Goal: Browse casually: Explore the website without a specific task or goal

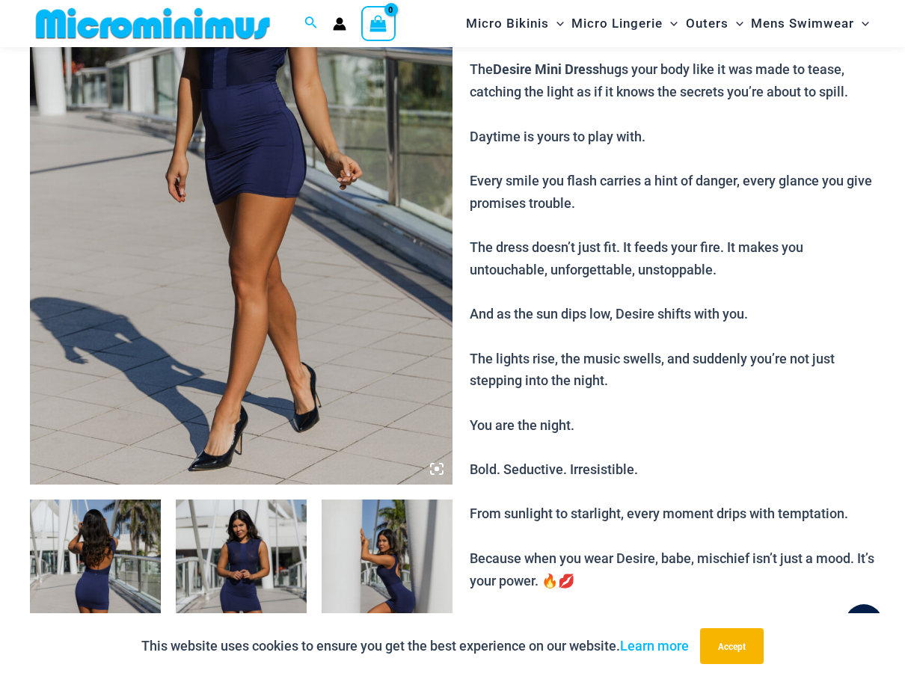
scroll to position [510, 0]
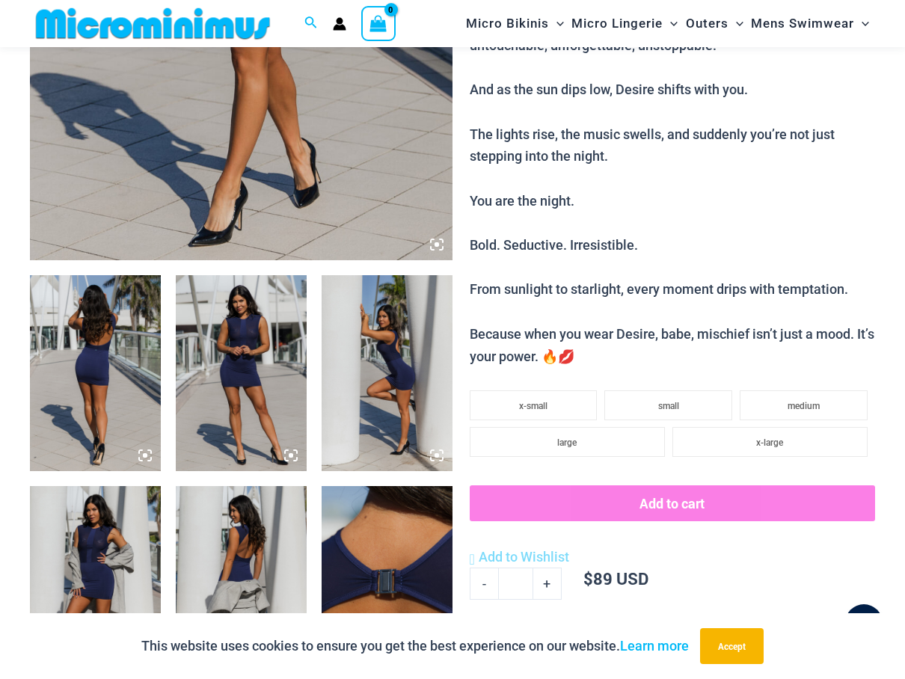
type input "**********"
click at [70, 363] on img at bounding box center [95, 373] width 131 height 196
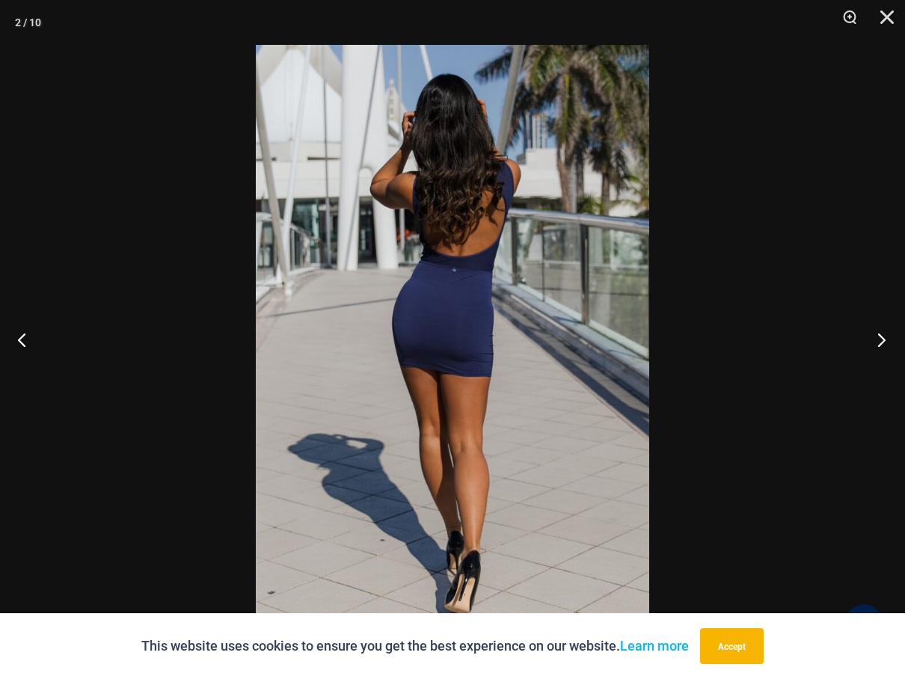
click at [876, 341] on button "Next" at bounding box center [877, 339] width 56 height 75
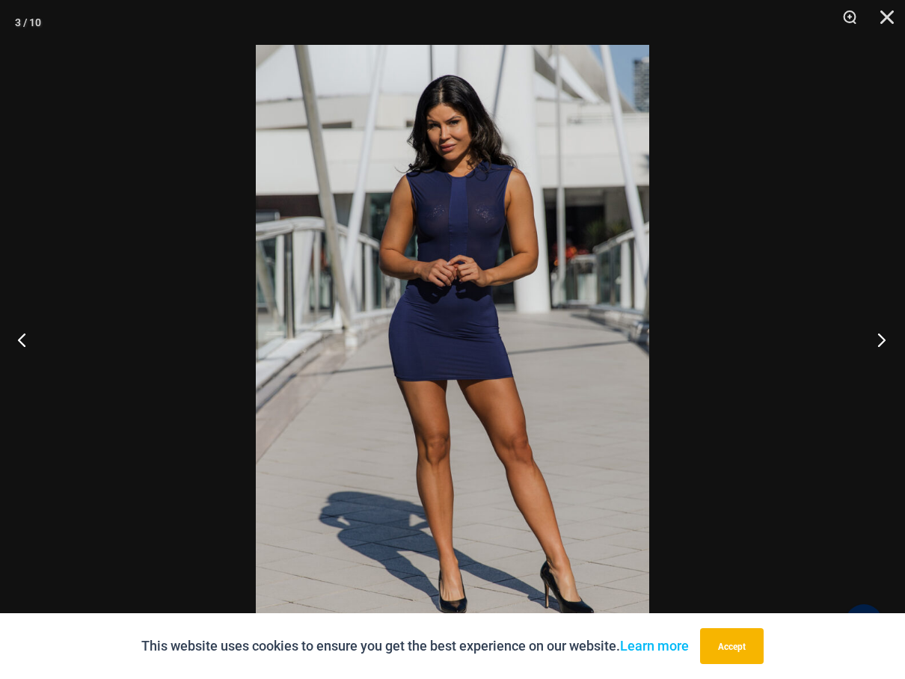
click at [876, 340] on button "Next" at bounding box center [877, 339] width 56 height 75
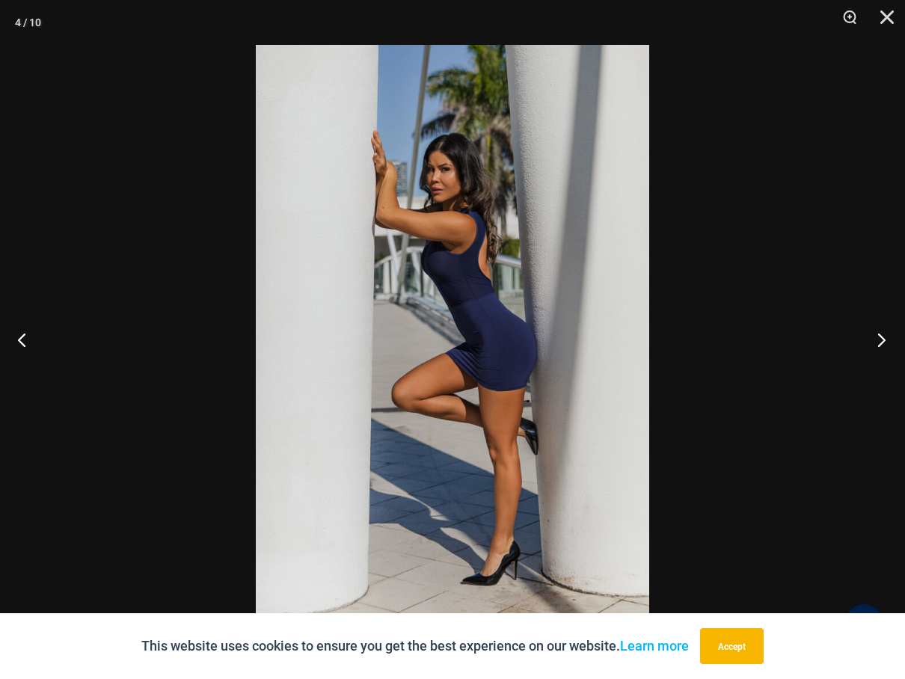
click at [876, 340] on button "Next" at bounding box center [877, 339] width 56 height 75
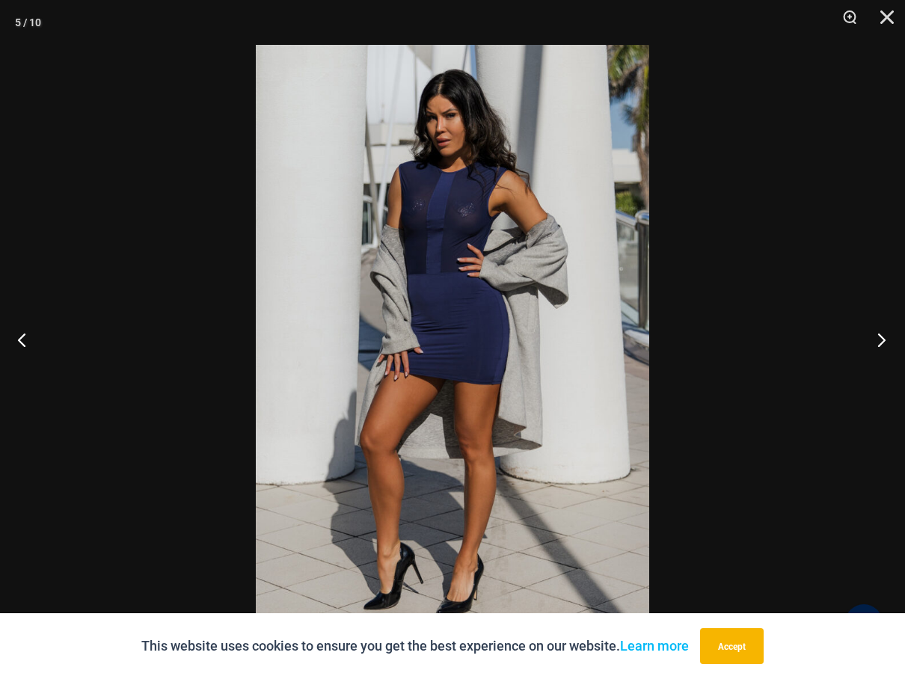
click at [879, 340] on button "Next" at bounding box center [877, 339] width 56 height 75
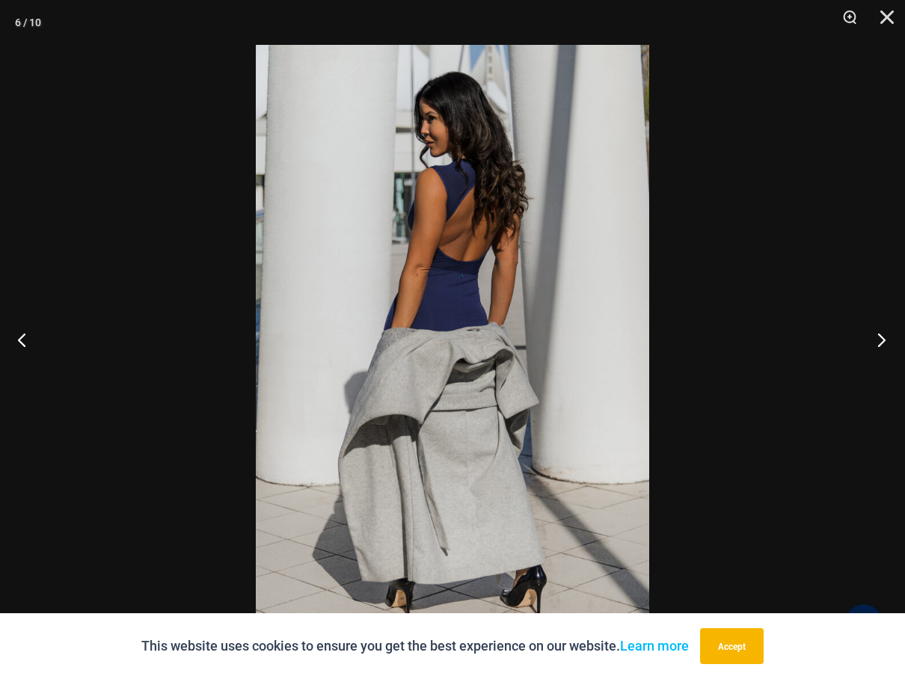
click at [879, 340] on button "Next" at bounding box center [877, 339] width 56 height 75
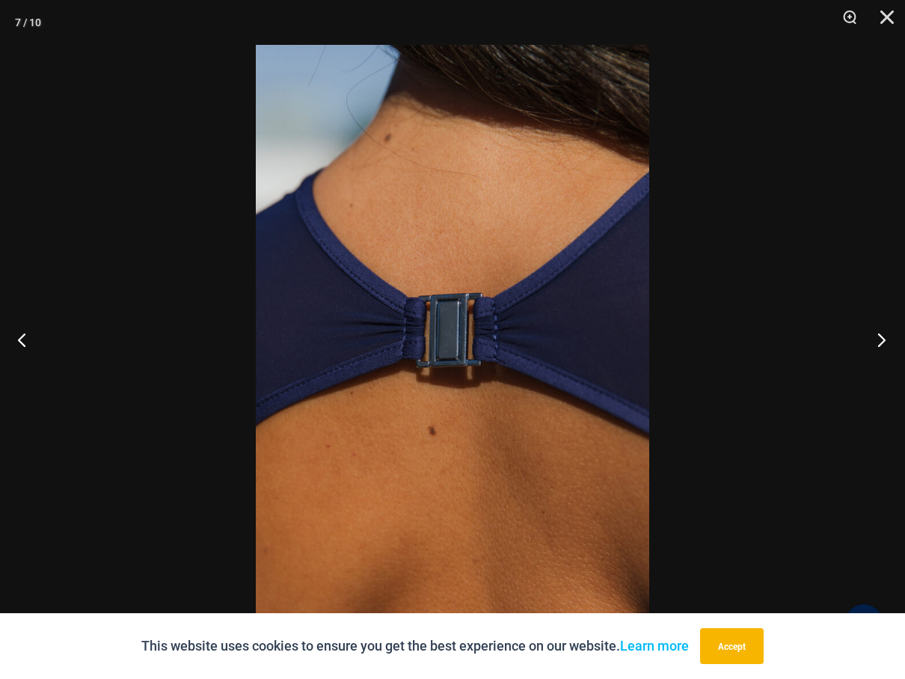
click at [879, 340] on button "Next" at bounding box center [877, 339] width 56 height 75
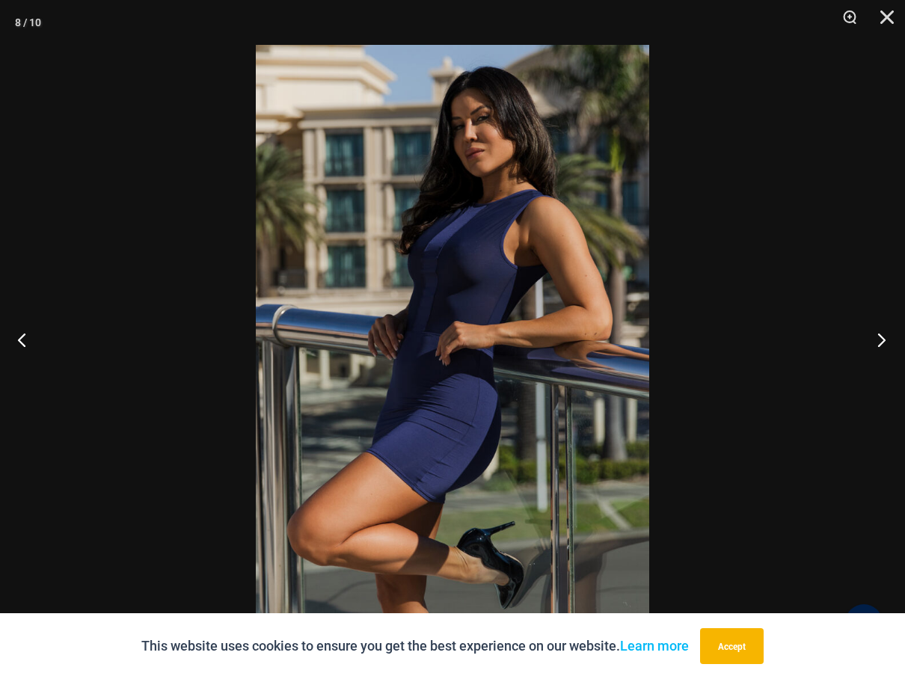
click at [879, 340] on button "Next" at bounding box center [877, 339] width 56 height 75
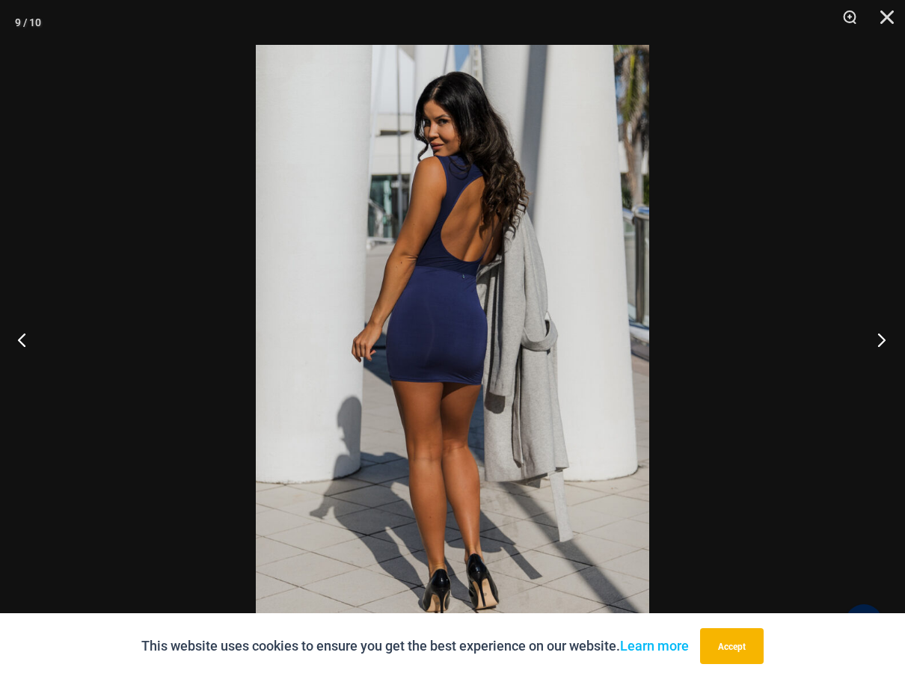
click at [879, 340] on button "Next" at bounding box center [877, 339] width 56 height 75
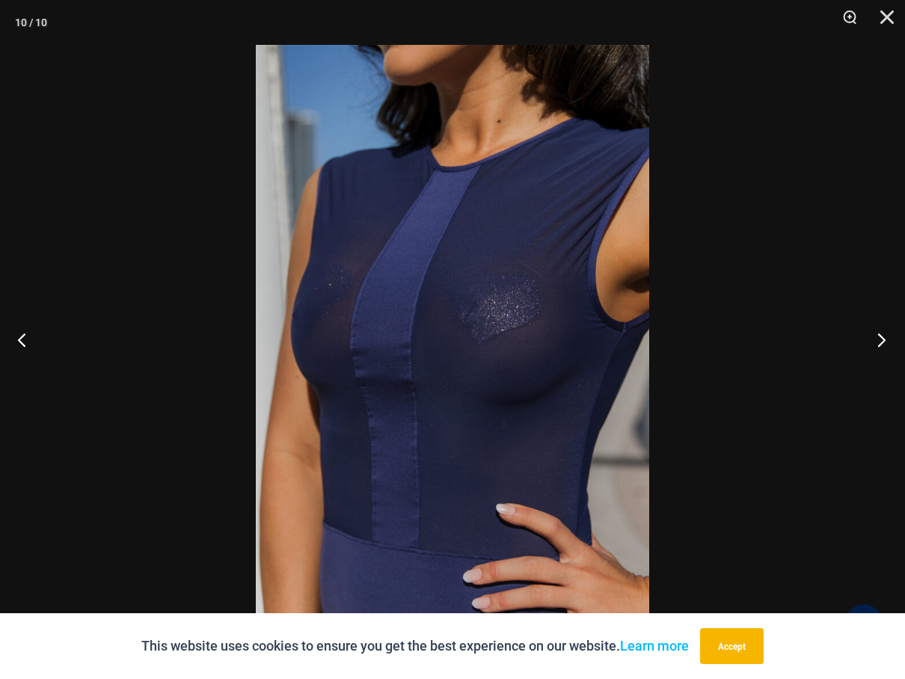
click at [879, 340] on button "Next" at bounding box center [877, 339] width 56 height 75
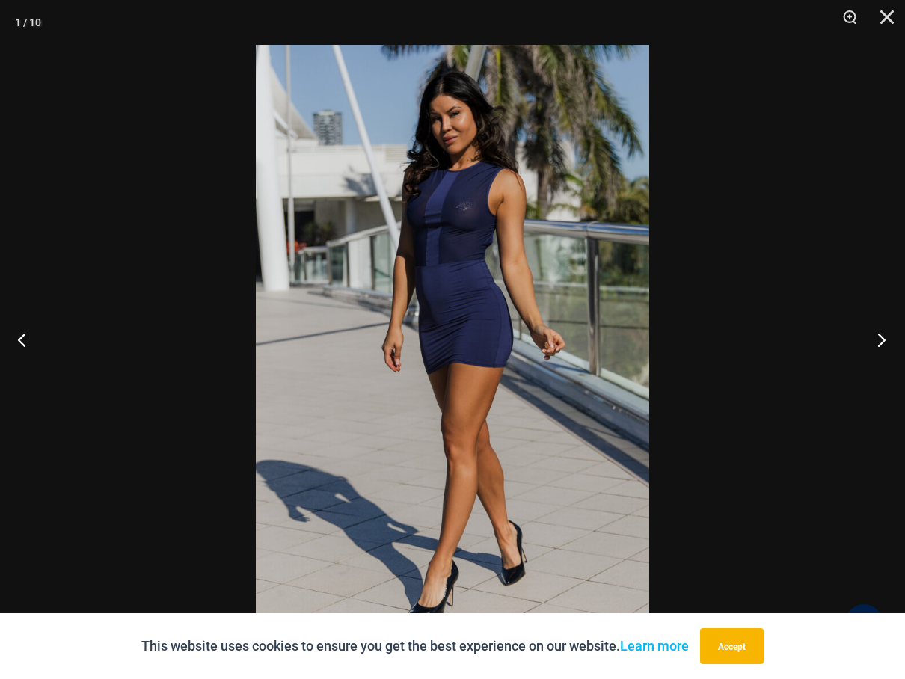
click at [879, 340] on button "Next" at bounding box center [877, 339] width 56 height 75
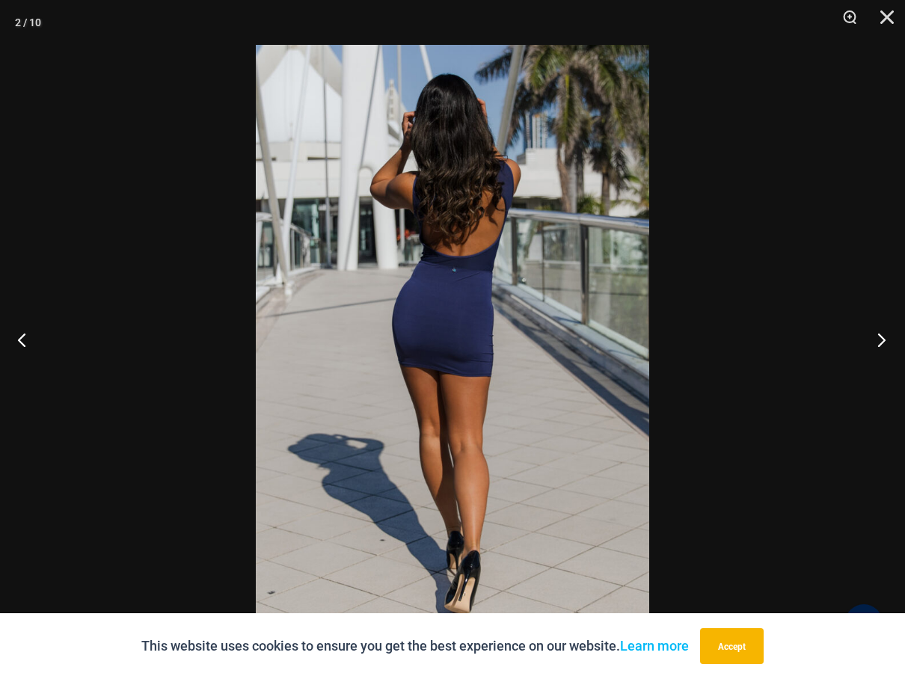
click at [884, 334] on button "Next" at bounding box center [877, 339] width 56 height 75
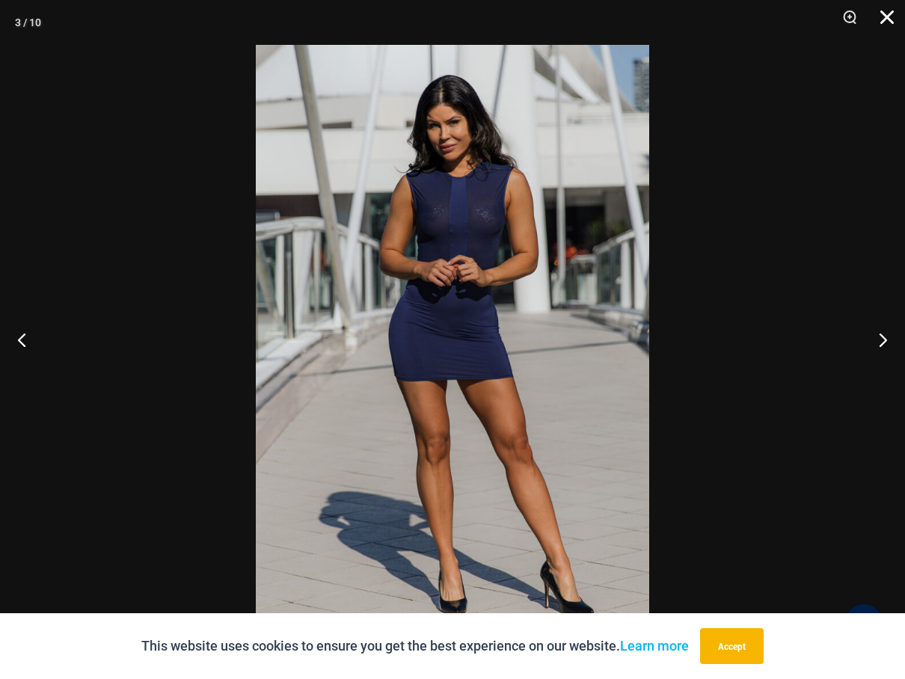
click at [888, 20] on button "Close" at bounding box center [881, 22] width 37 height 45
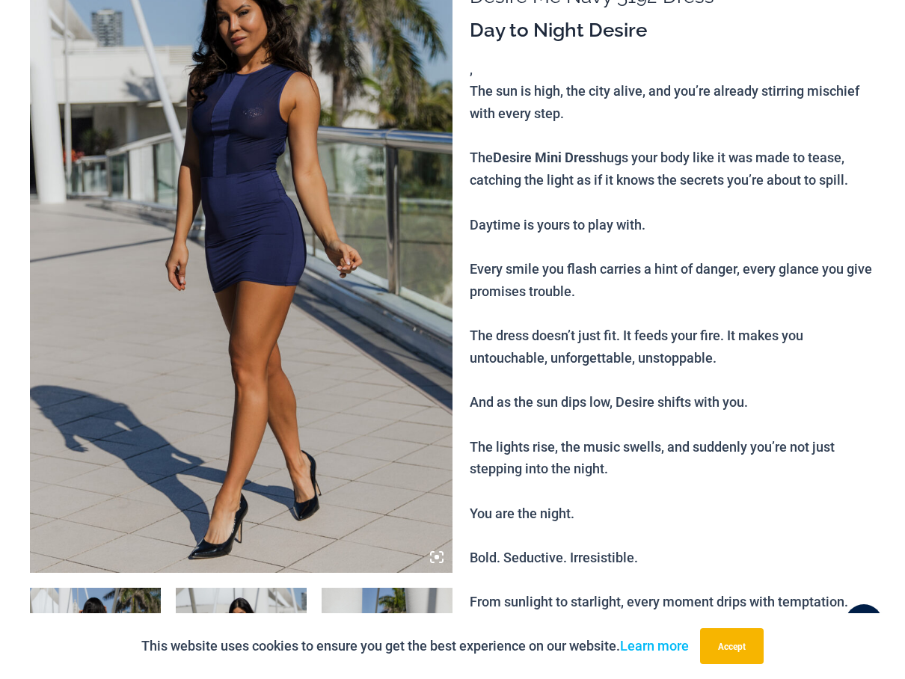
scroll to position [0, 0]
